Goal: Information Seeking & Learning: Check status

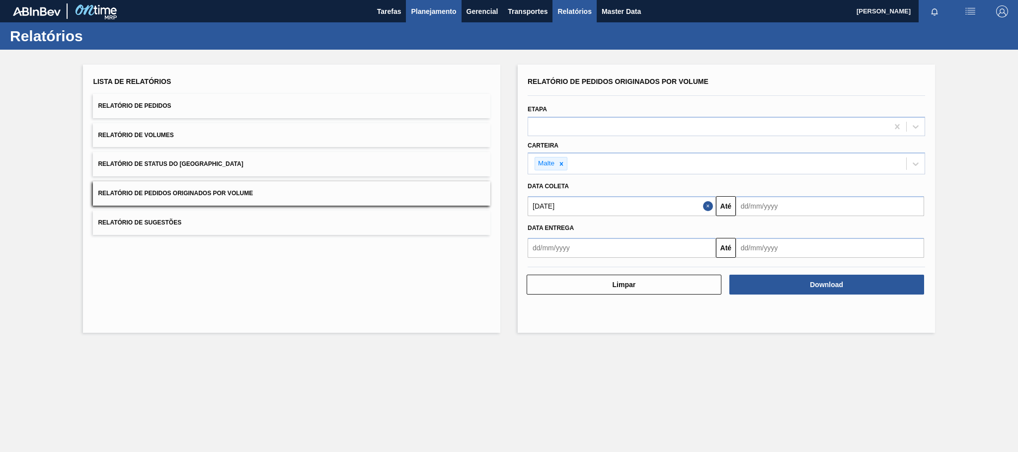
click at [449, 12] on span "Planejamento" at bounding box center [433, 11] width 45 height 12
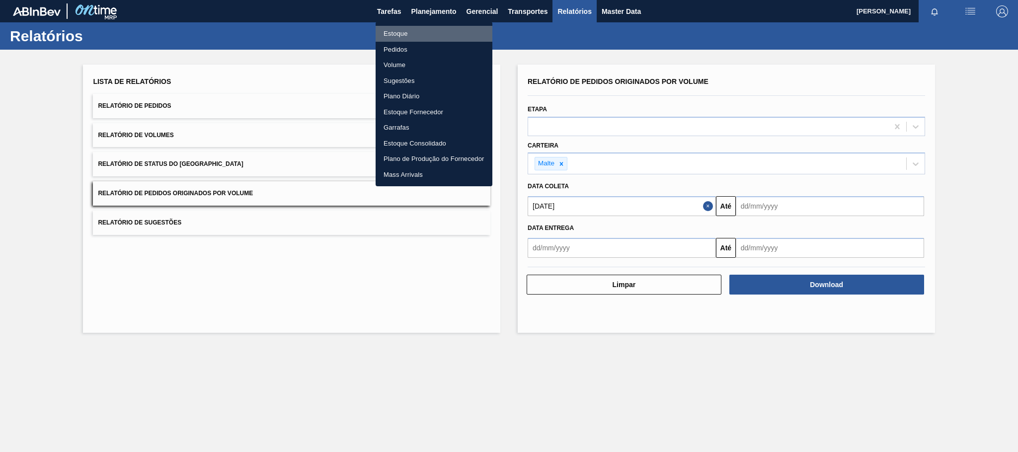
click at [402, 34] on li "Estoque" at bounding box center [434, 34] width 117 height 16
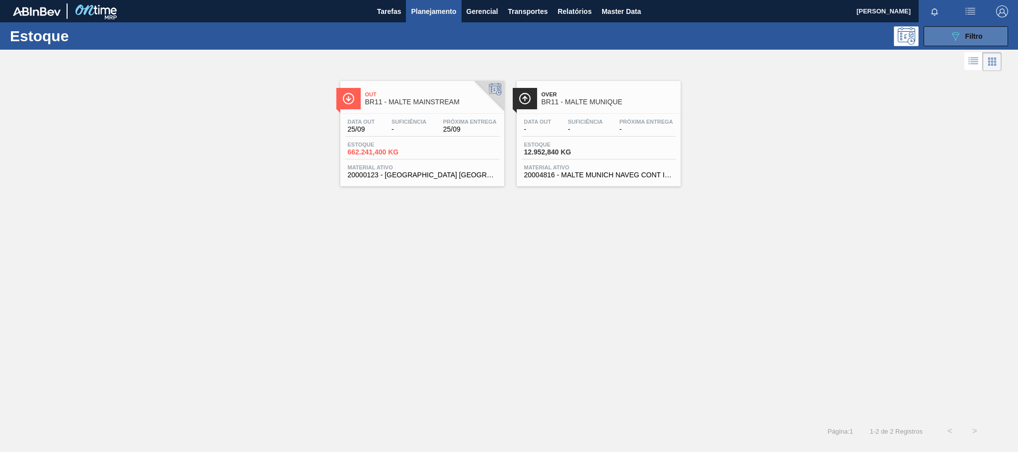
click at [955, 40] on icon at bounding box center [955, 36] width 7 height 8
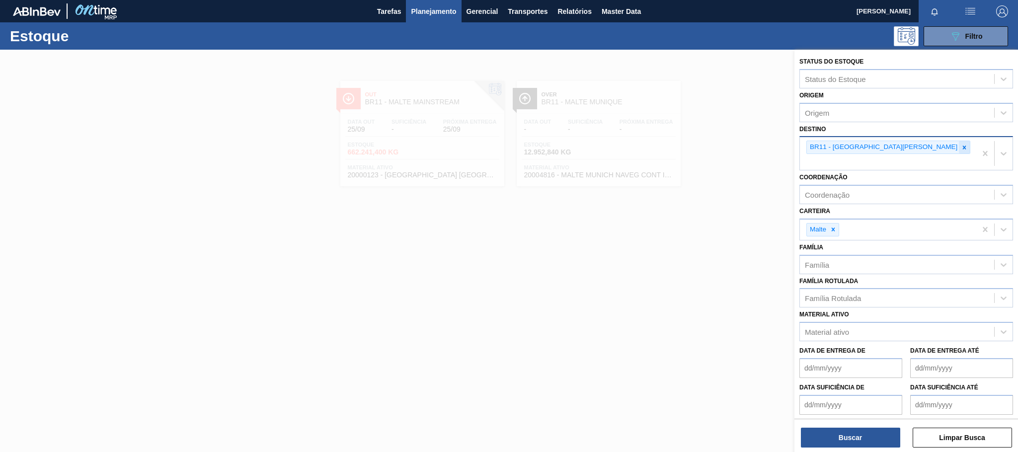
click at [961, 146] on icon at bounding box center [964, 147] width 7 height 7
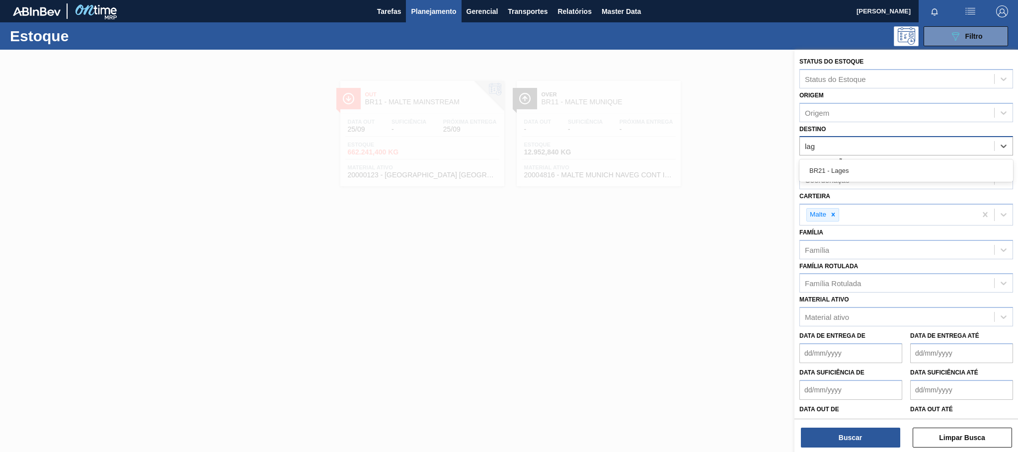
type input "lage"
click at [856, 167] on div "BR21 - Lages" at bounding box center [906, 170] width 214 height 18
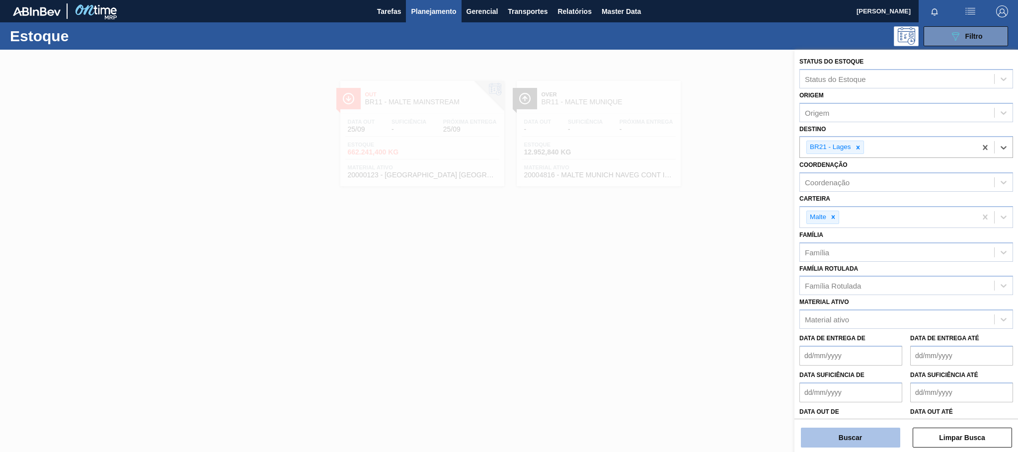
click at [876, 437] on button "Buscar" at bounding box center [850, 438] width 99 height 20
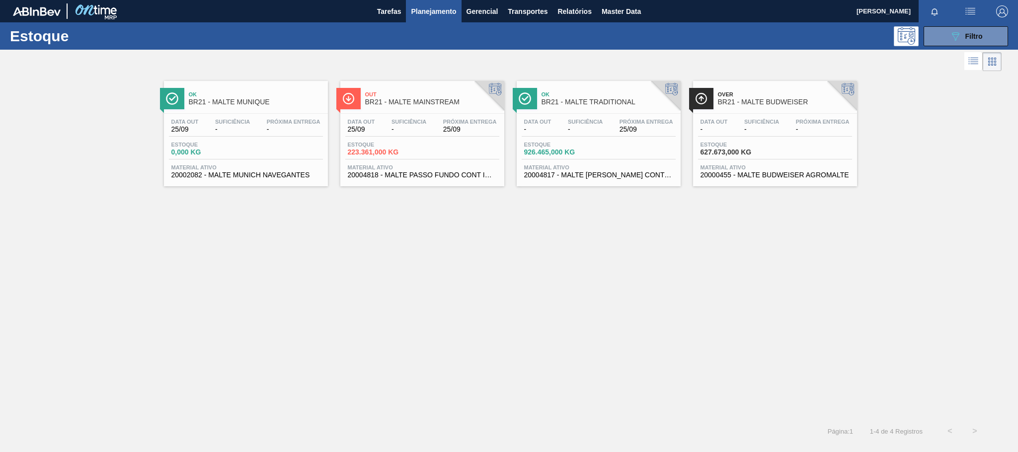
click at [401, 131] on span "-" at bounding box center [409, 129] width 35 height 7
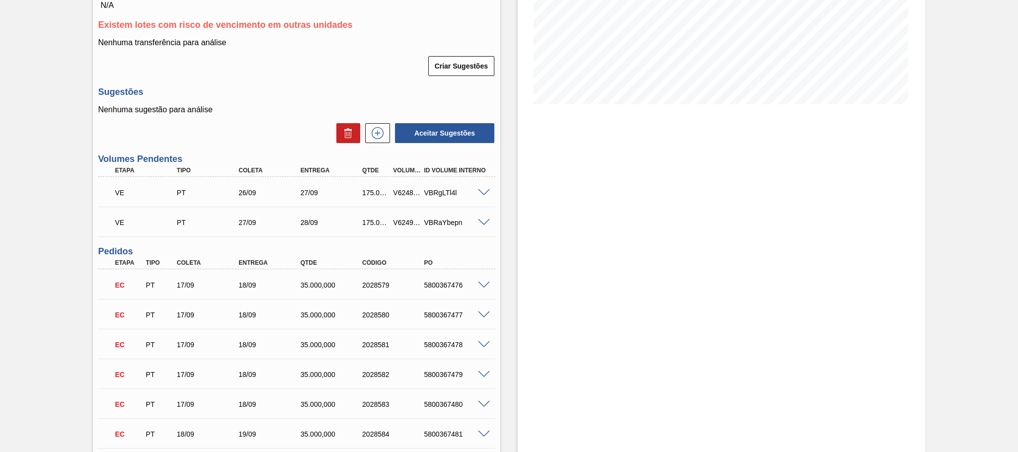
scroll to position [248, 0]
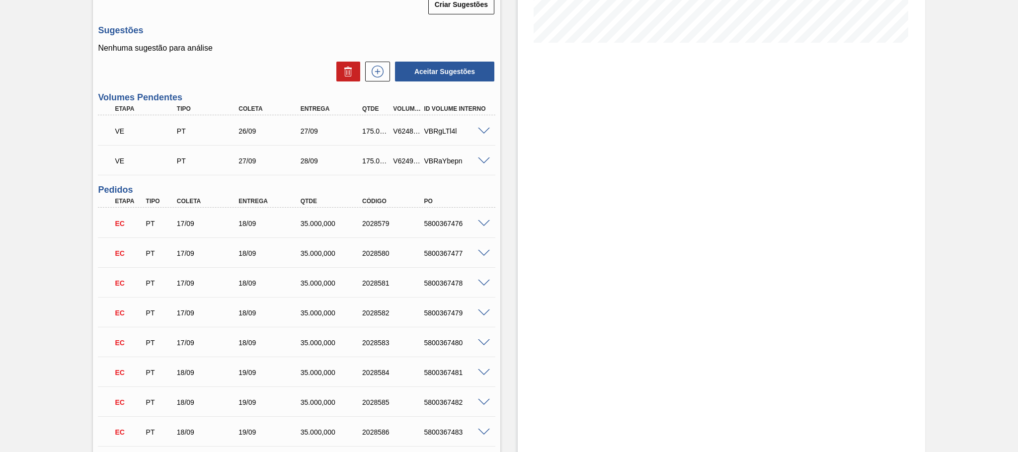
click at [401, 135] on div "V624899" at bounding box center [407, 131] width 32 height 8
click at [589, 206] on div "Estoque De 25/09/2025 Até 09/10/2025 Filtro" at bounding box center [721, 388] width 407 height 1173
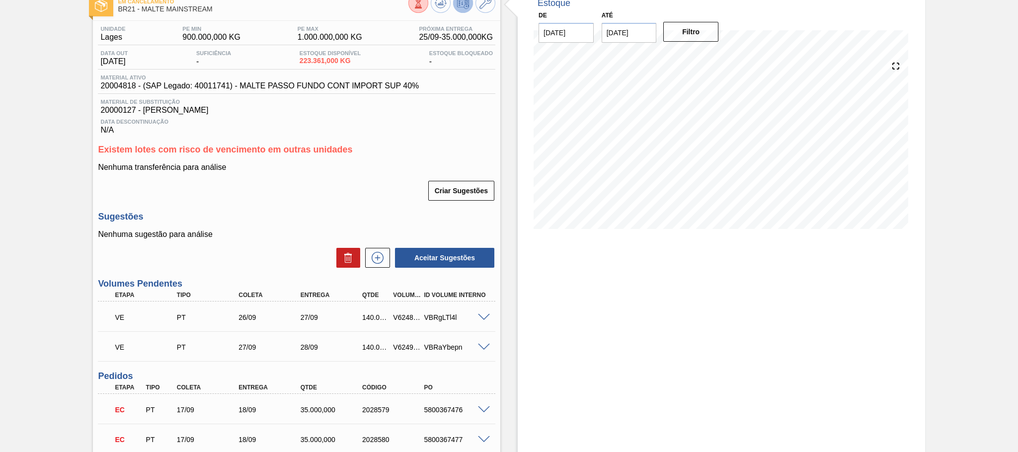
scroll to position [248, 0]
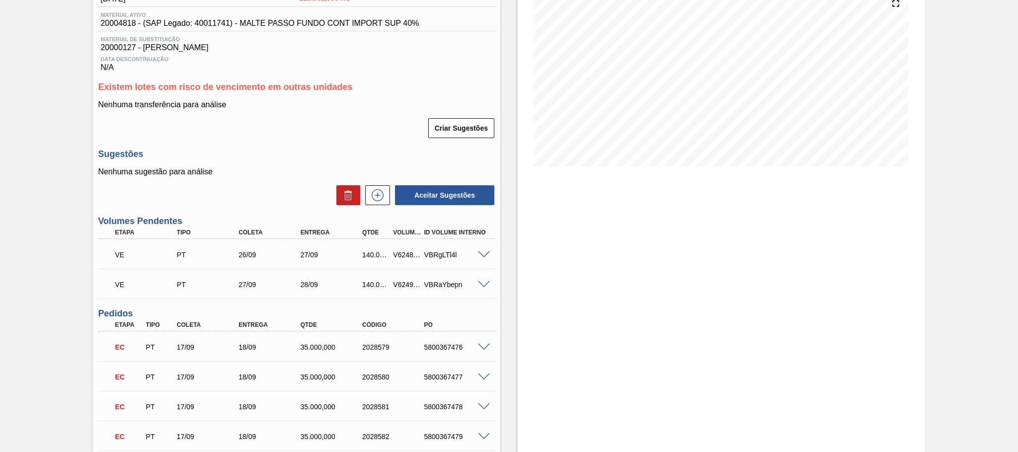
scroll to position [248, 0]
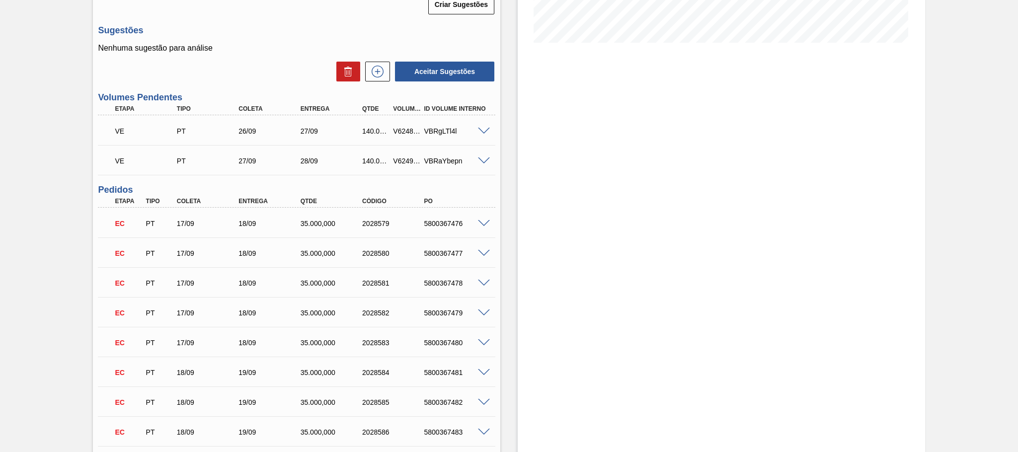
click at [403, 135] on div "V624899" at bounding box center [407, 131] width 32 height 8
copy div "V624899"
click at [399, 163] on div "V624900" at bounding box center [407, 161] width 32 height 8
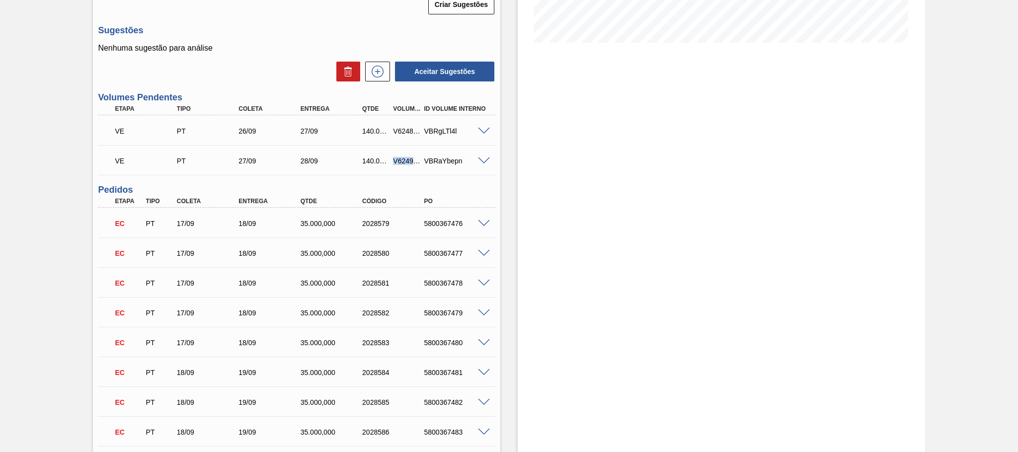
copy div "V624900"
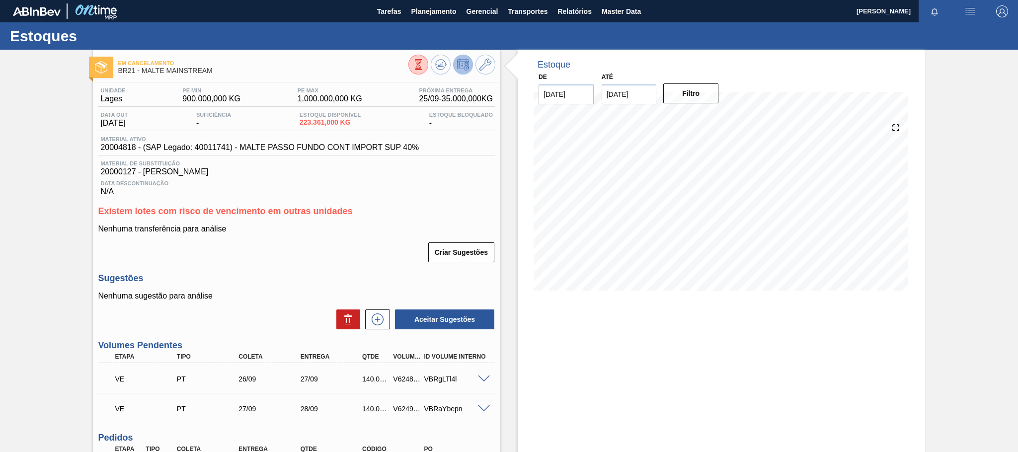
scroll to position [62, 0]
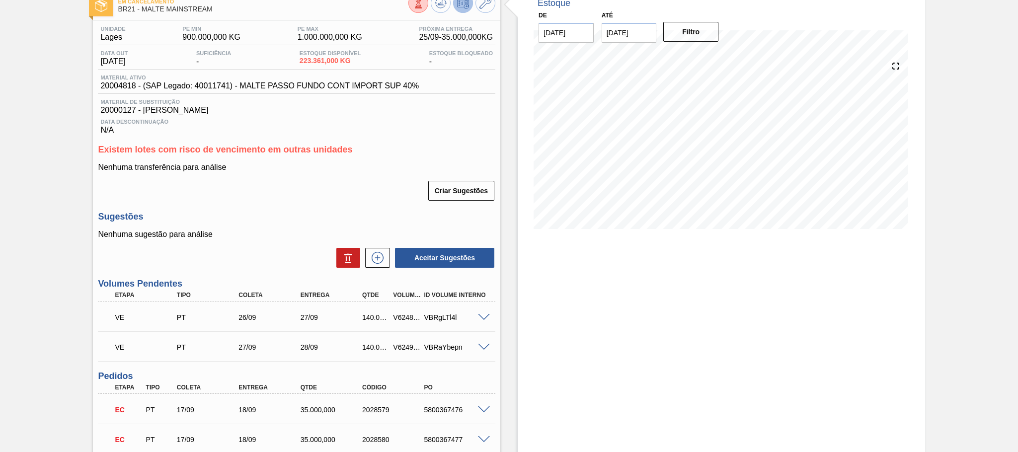
click at [483, 321] on span at bounding box center [484, 317] width 12 height 7
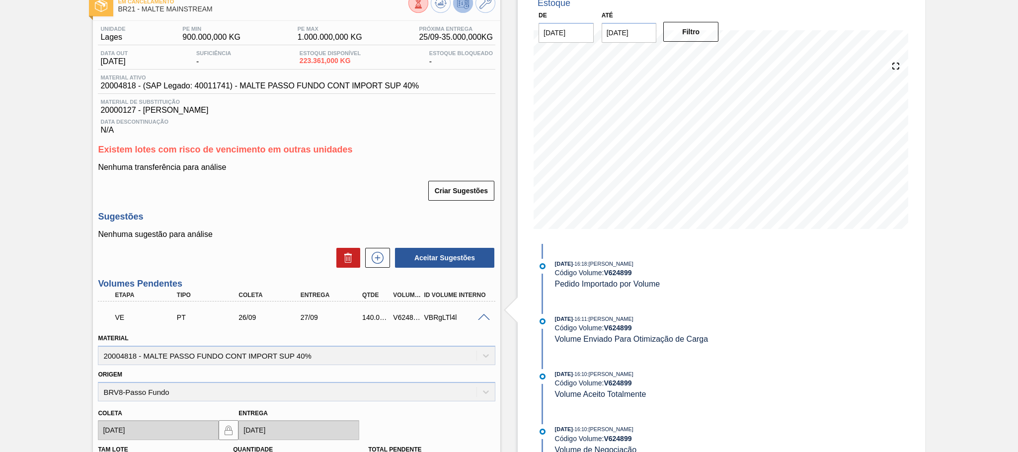
click at [483, 321] on span at bounding box center [484, 317] width 12 height 7
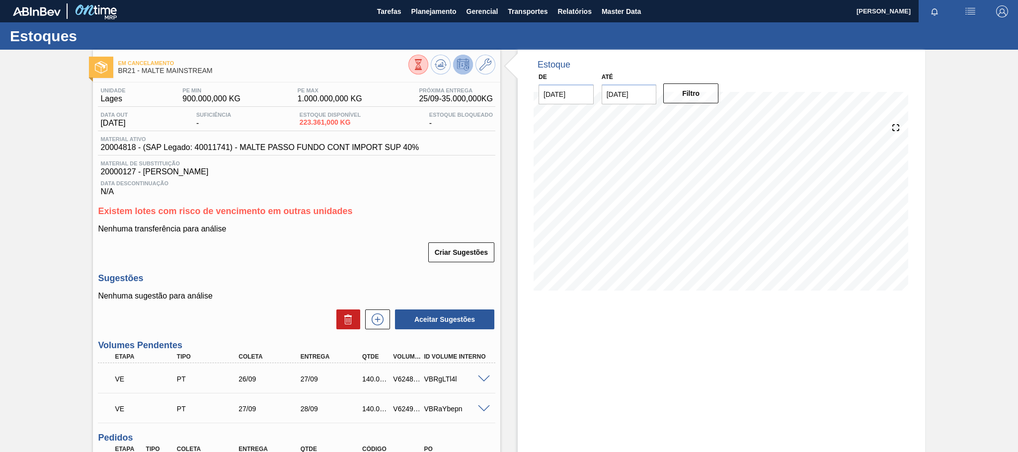
scroll to position [62, 0]
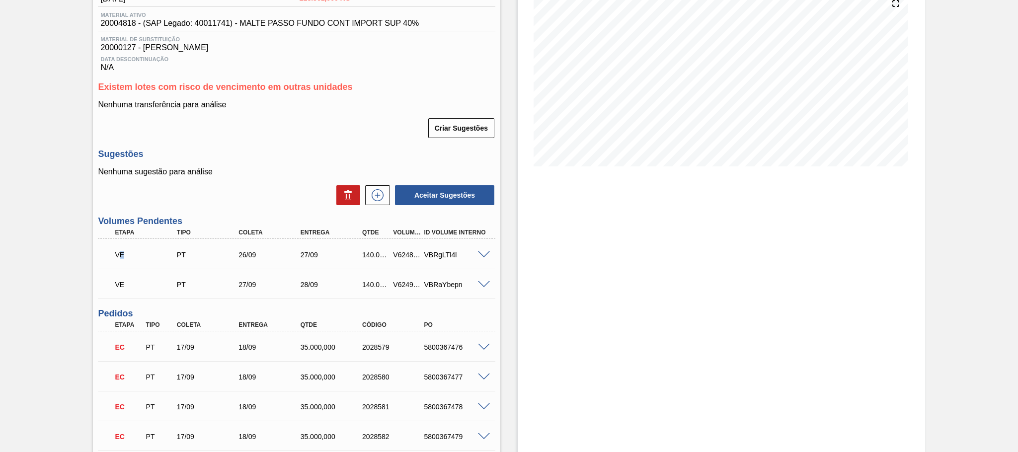
drag, startPoint x: 130, startPoint y: 260, endPoint x: 137, endPoint y: 259, distance: 7.0
click at [137, 259] on p "VE" at bounding box center [147, 255] width 65 height 8
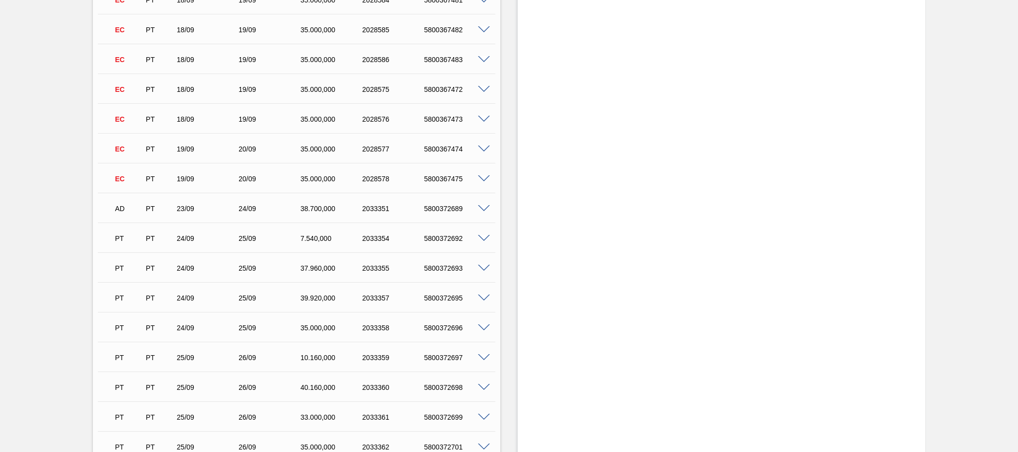
scroll to position [804, 0]
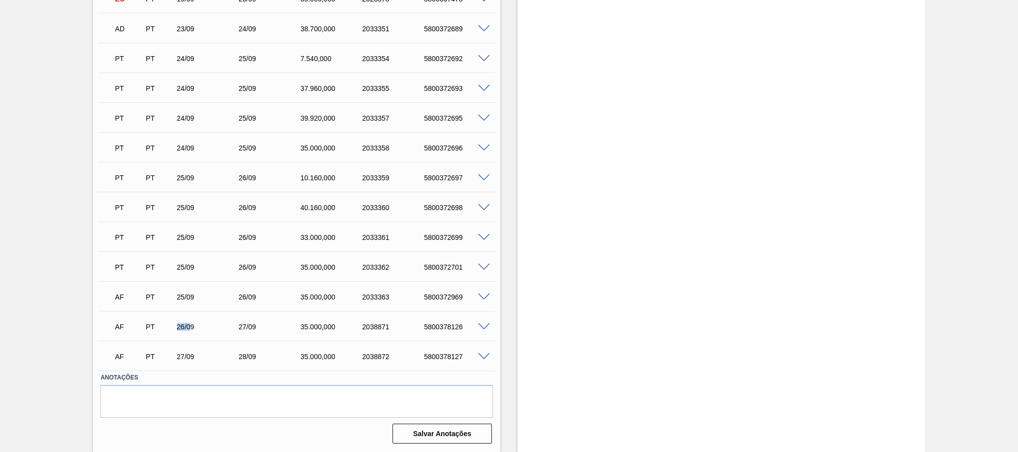
drag, startPoint x: 175, startPoint y: 326, endPoint x: 213, endPoint y: 326, distance: 38.3
click at [213, 326] on div "26/09" at bounding box center [209, 327] width 70 height 8
drag, startPoint x: 173, startPoint y: 358, endPoint x: 200, endPoint y: 354, distance: 26.7
click at [200, 354] on div "27/09" at bounding box center [209, 357] width 70 height 8
drag, startPoint x: 235, startPoint y: 333, endPoint x: 252, endPoint y: 355, distance: 28.3
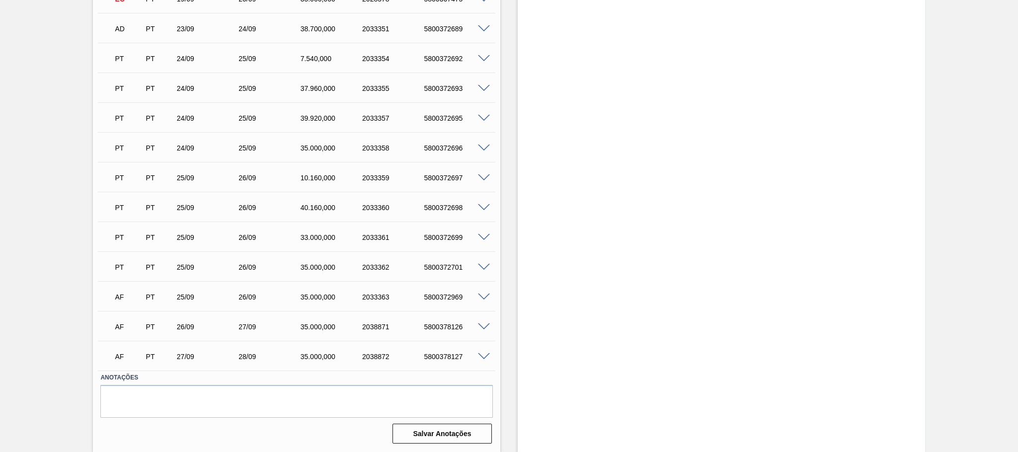
click at [243, 332] on div "AF PT 26/09 27/09 35.000,000 2038871 5800378126" at bounding box center [293, 326] width 371 height 20
drag, startPoint x: 243, startPoint y: 356, endPoint x: 249, endPoint y: 356, distance: 6.5
click at [244, 356] on div "28/09" at bounding box center [271, 357] width 70 height 8
drag, startPoint x: 172, startPoint y: 328, endPoint x: 191, endPoint y: 328, distance: 18.9
click at [188, 328] on div "26/09" at bounding box center [201, 327] width 62 height 8
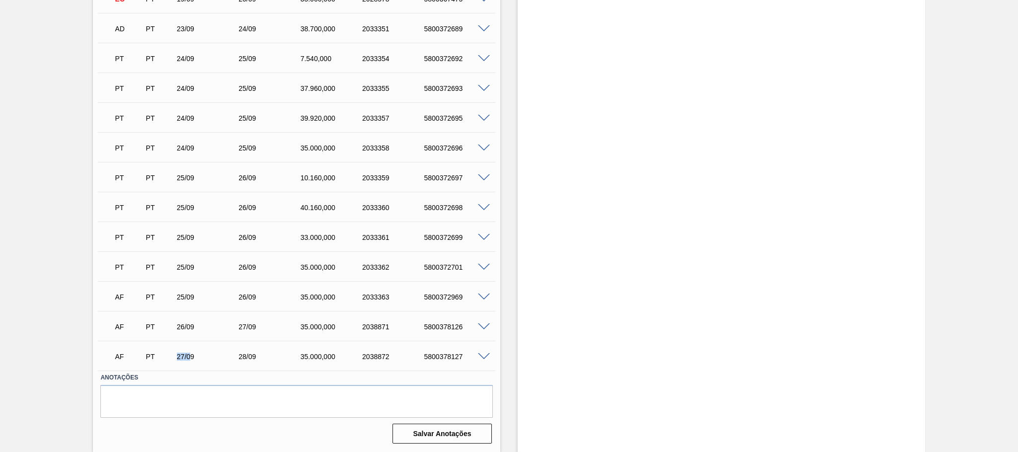
drag, startPoint x: 174, startPoint y: 359, endPoint x: 191, endPoint y: 359, distance: 16.9
click at [191, 359] on div "27/09" at bounding box center [209, 357] width 70 height 8
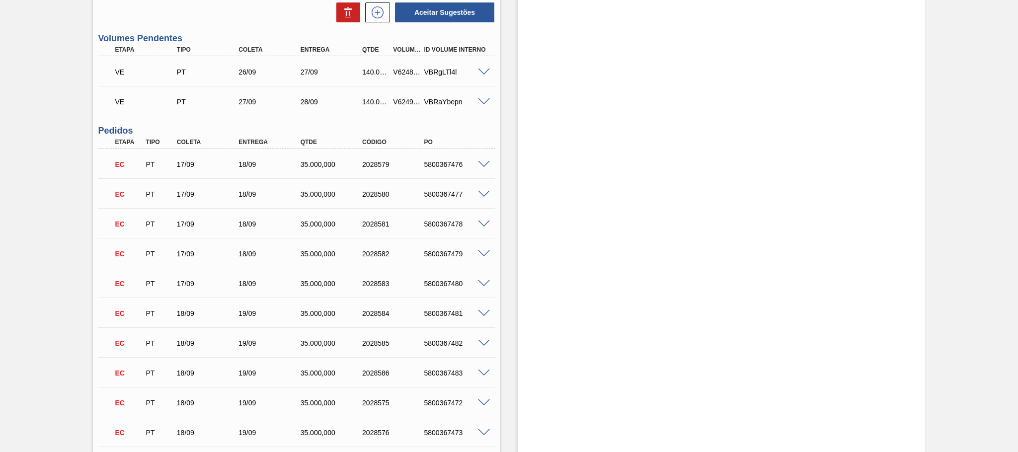
scroll to position [0, 0]
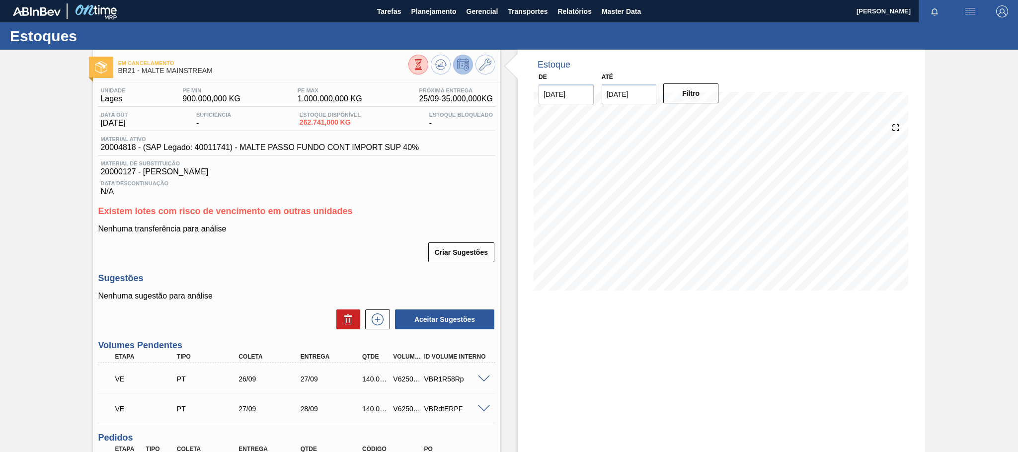
scroll to position [124, 0]
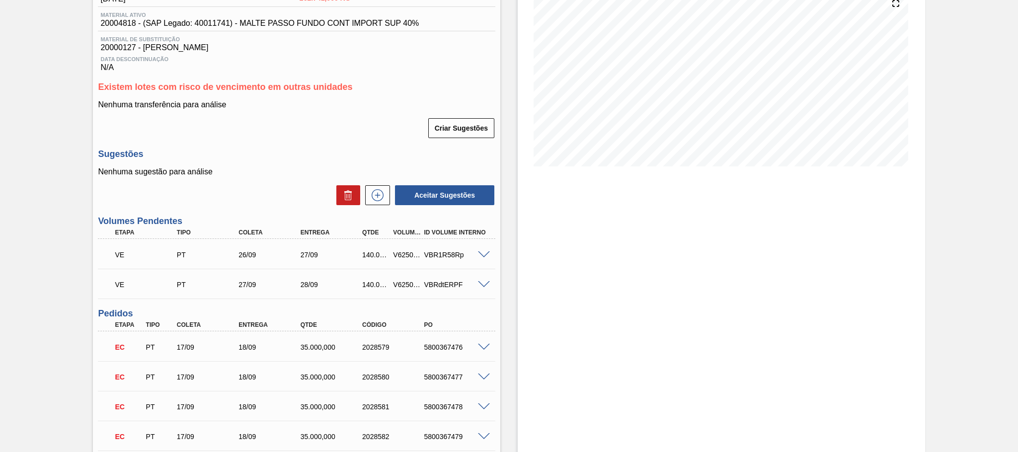
click at [406, 255] on div "V625038" at bounding box center [407, 255] width 32 height 8
copy div "V625038"
click at [398, 285] on div "V625039" at bounding box center [407, 285] width 32 height 8
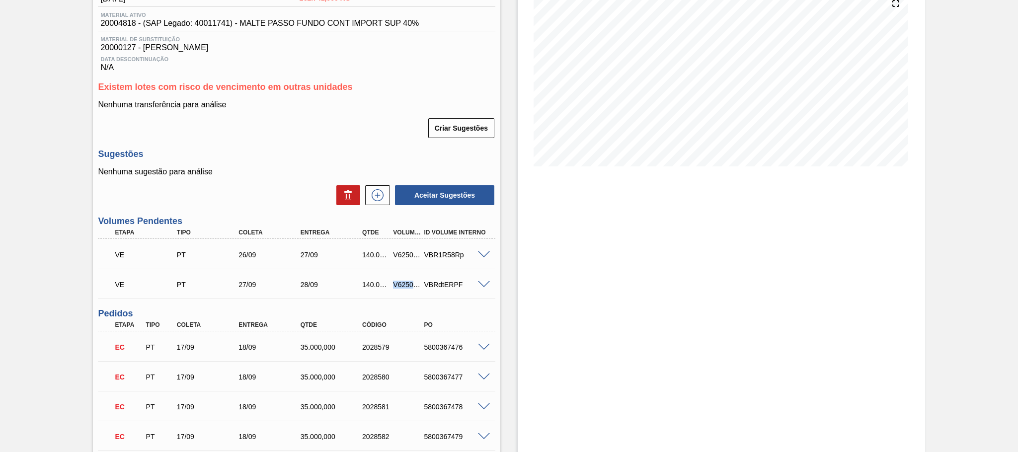
copy div "V625039"
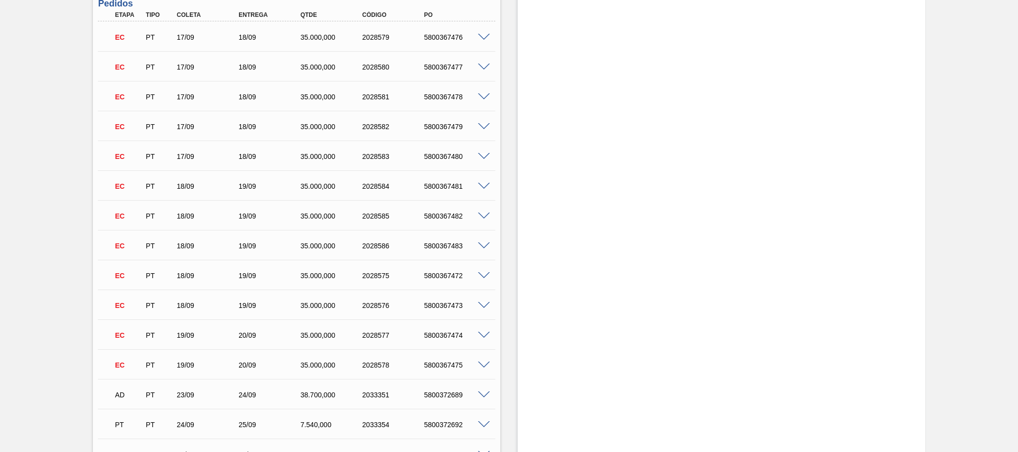
scroll to position [804, 0]
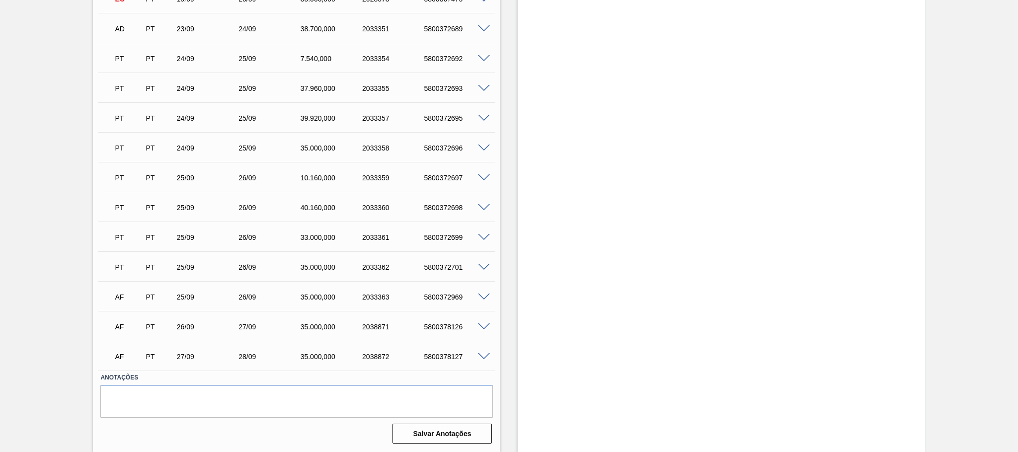
click at [487, 328] on span at bounding box center [484, 326] width 12 height 7
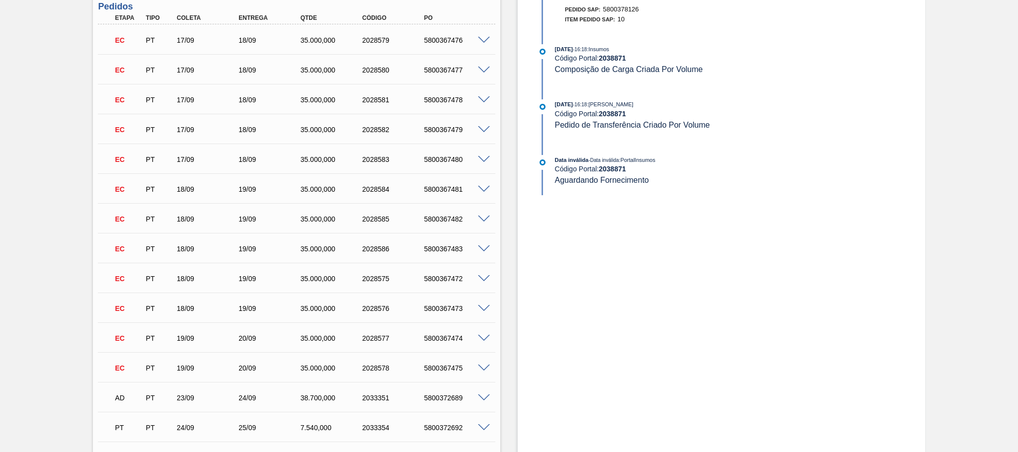
scroll to position [0, 0]
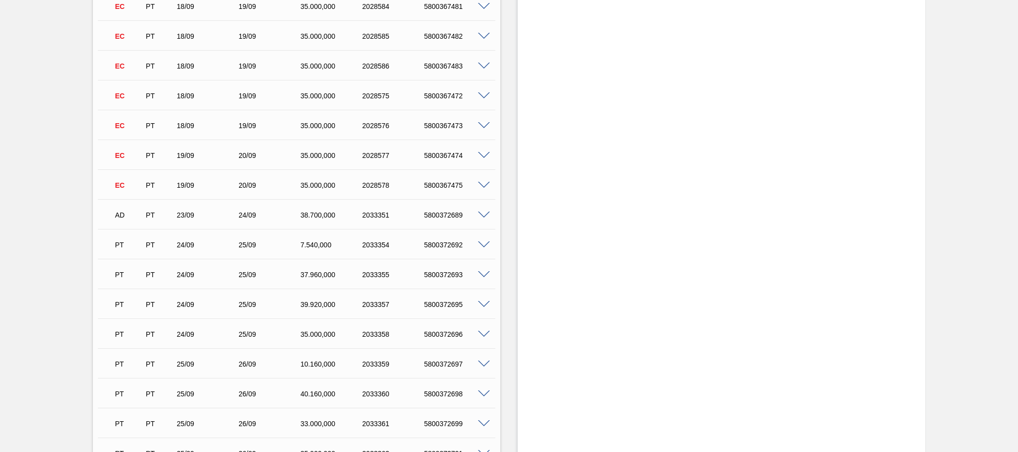
scroll to position [987, 0]
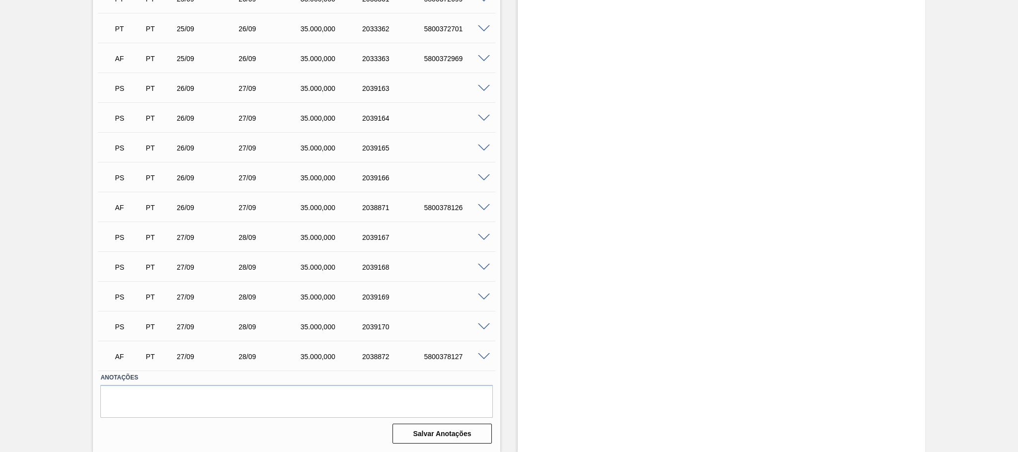
scroll to position [801, 0]
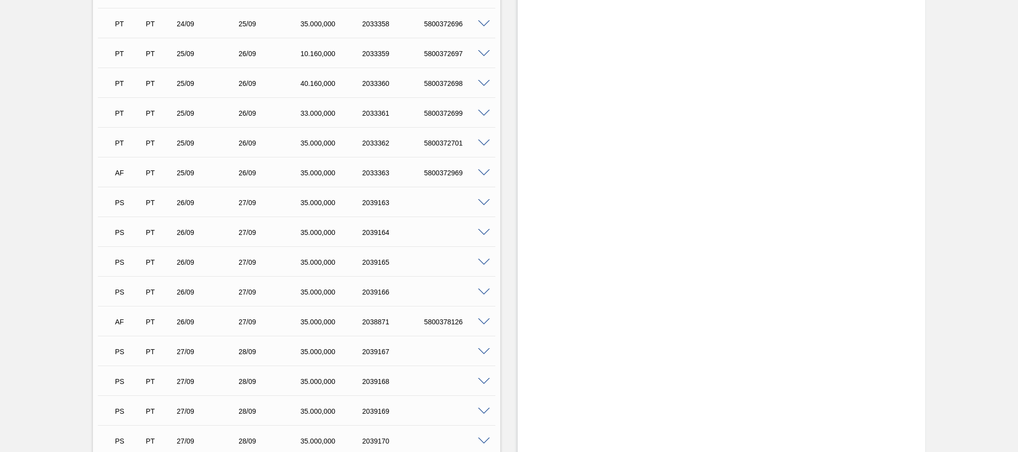
scroll to position [987, 0]
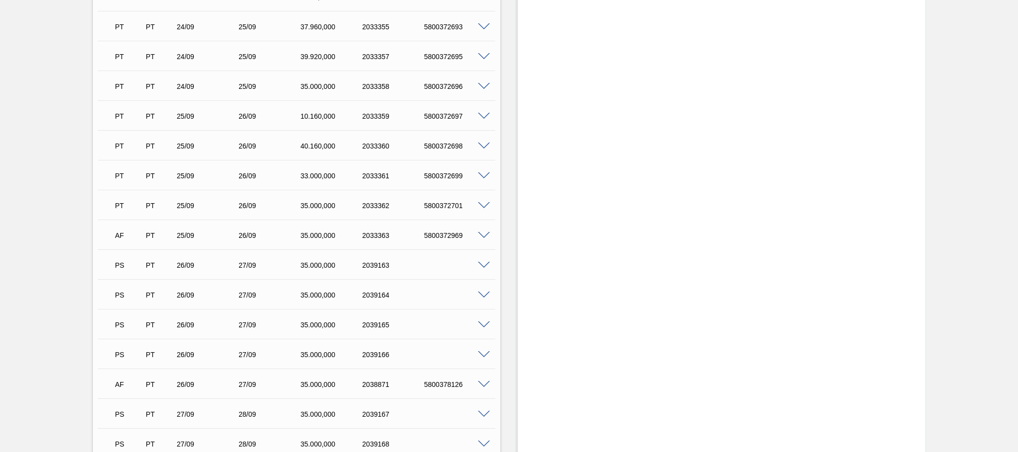
scroll to position [987, 0]
